Goal: Information Seeking & Learning: Find specific fact

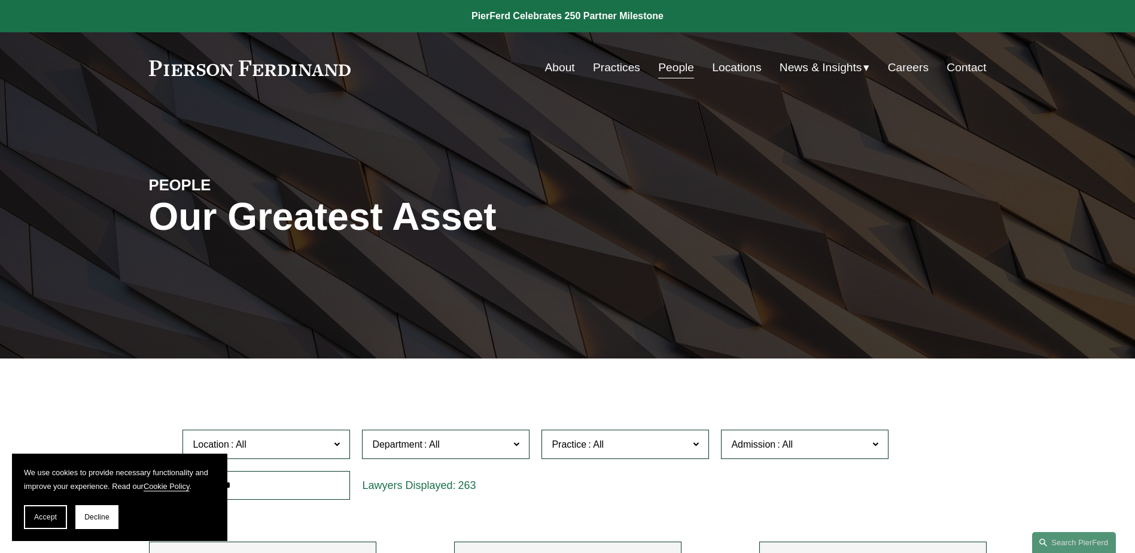
scroll to position [359, 0]
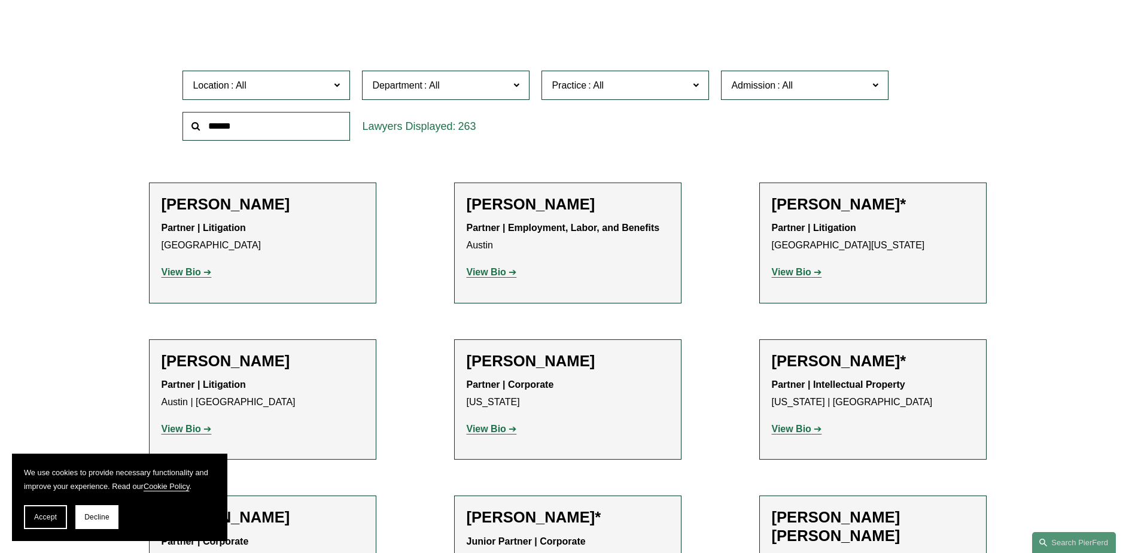
click at [789, 276] on strong "View Bio" at bounding box center [791, 272] width 39 height 10
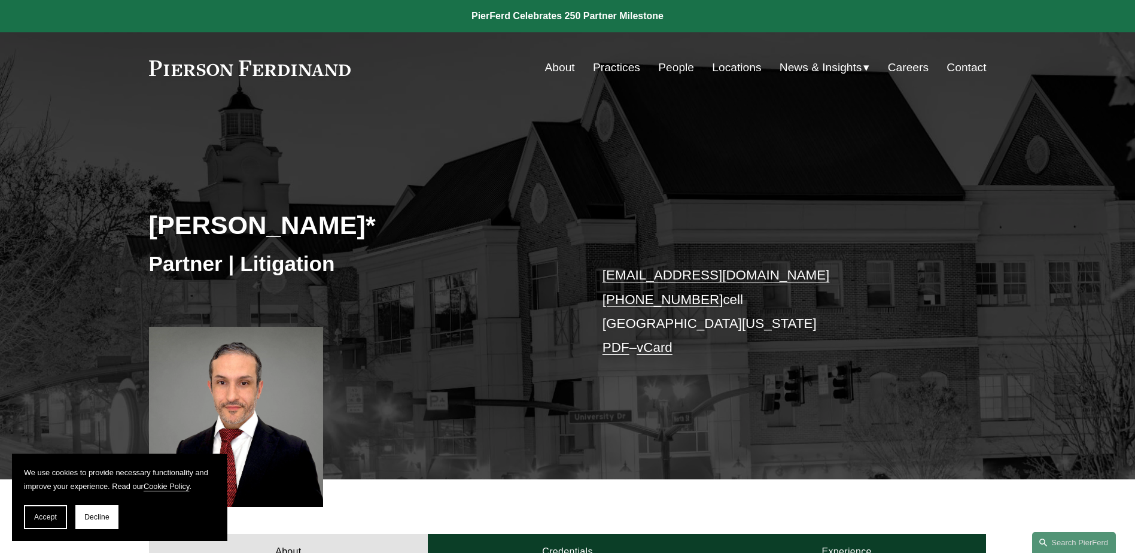
scroll to position [600, 0]
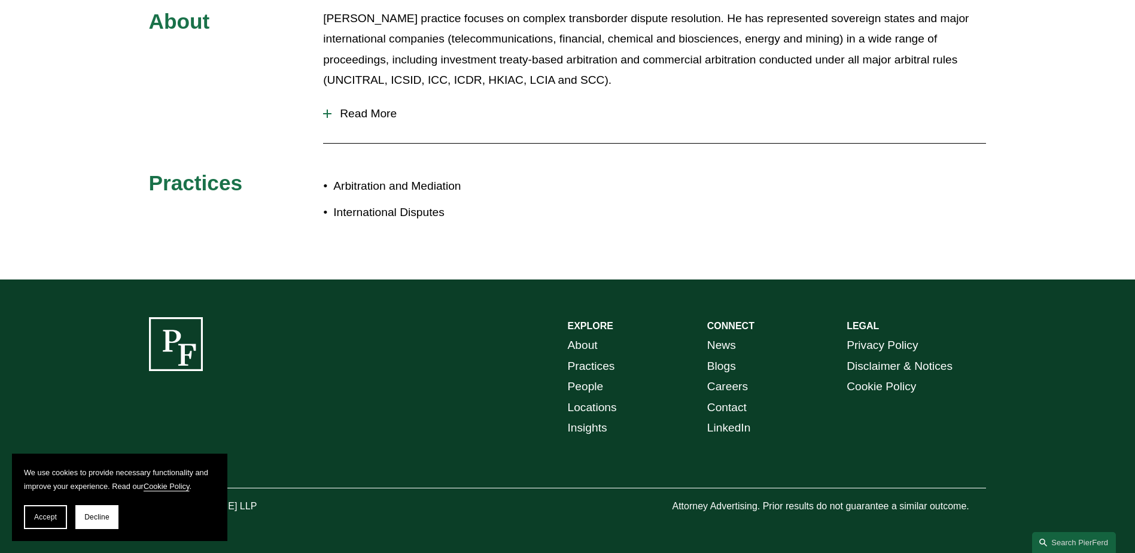
click at [369, 108] on span "Read More" at bounding box center [658, 113] width 654 height 13
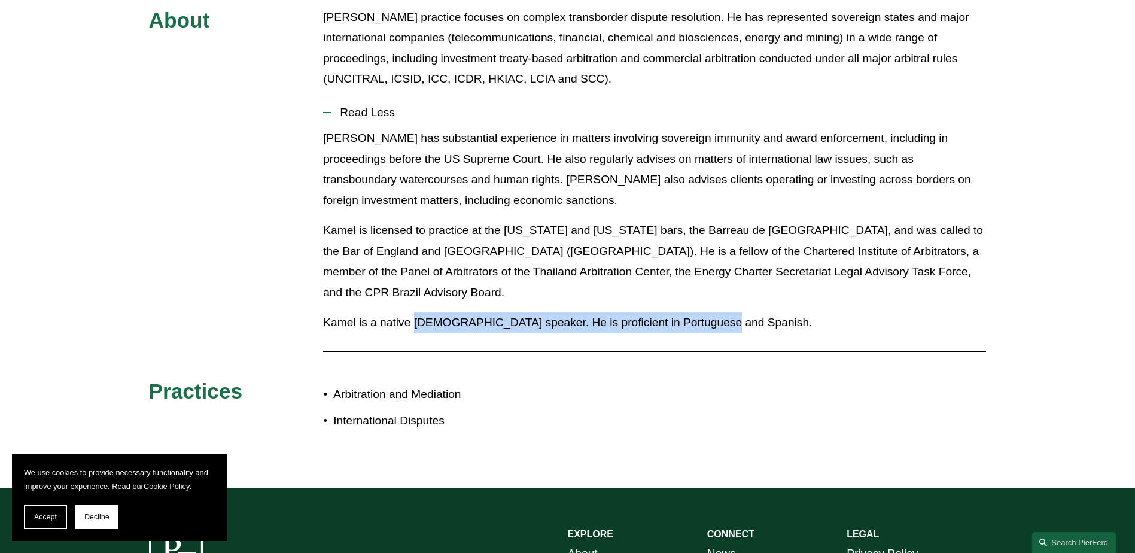
drag, startPoint x: 415, startPoint y: 300, endPoint x: 714, endPoint y: 292, distance: 299.8
click at [714, 312] on p "Kamel is a native [DEMOGRAPHIC_DATA] speaker. He is proficient in Portuguese an…" at bounding box center [654, 322] width 663 height 21
drag, startPoint x: 714, startPoint y: 292, endPoint x: 706, endPoint y: 303, distance: 12.8
copy p "French speaker. He is proficient in Portuguese and Spanish"
